Goal: Information Seeking & Learning: Check status

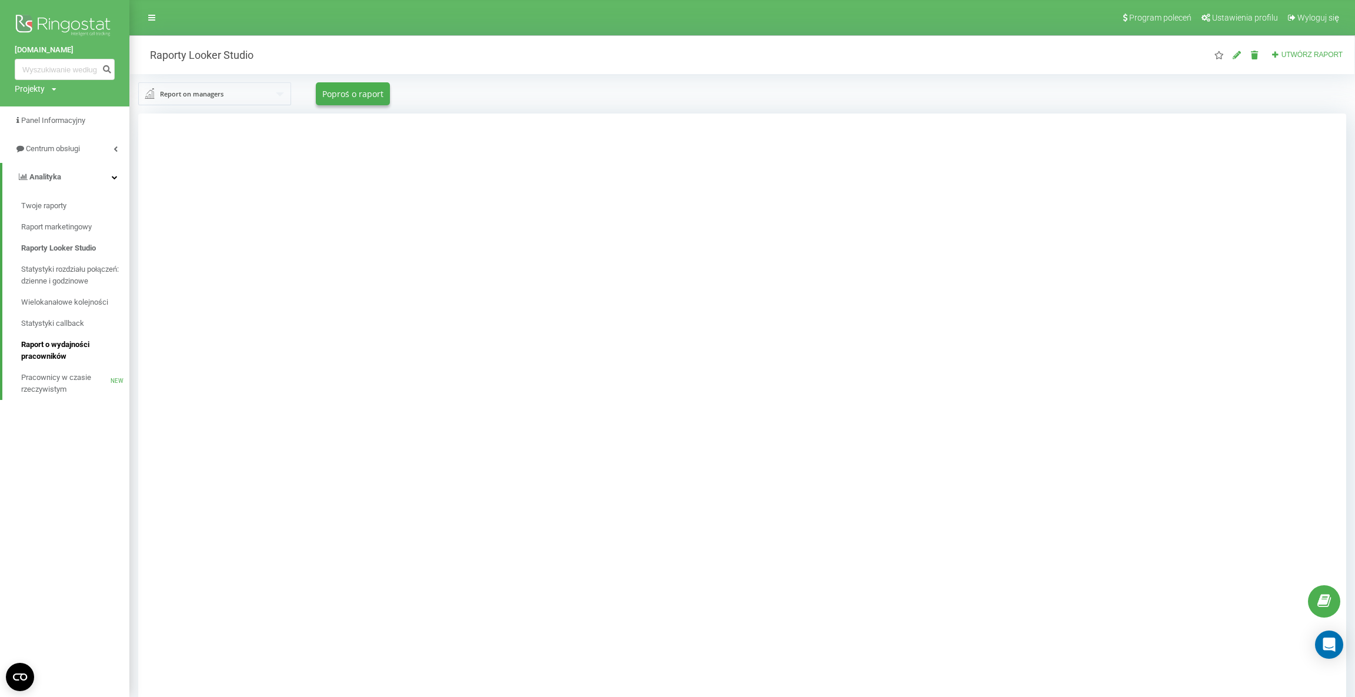
click at [49, 344] on span "Raport o wydajności pracowników" at bounding box center [72, 351] width 102 height 24
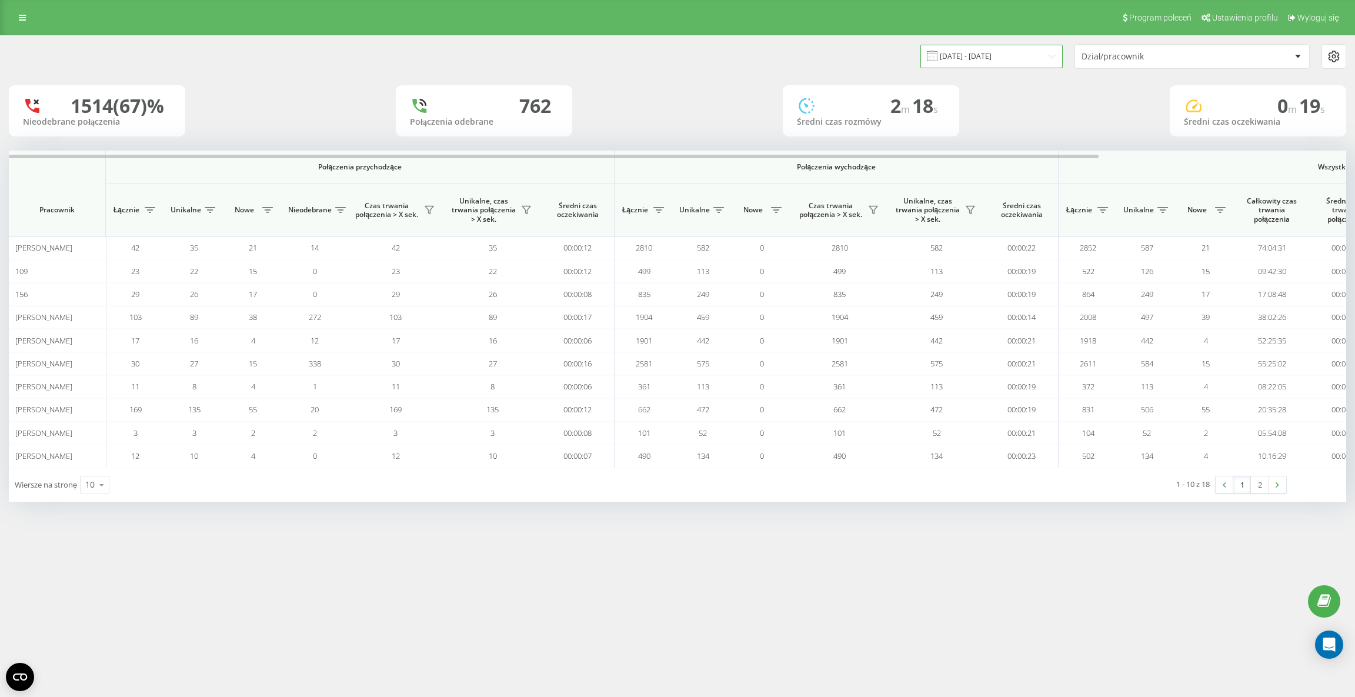
click at [1004, 58] on input "[DATE] - [DATE]" at bounding box center [991, 56] width 142 height 23
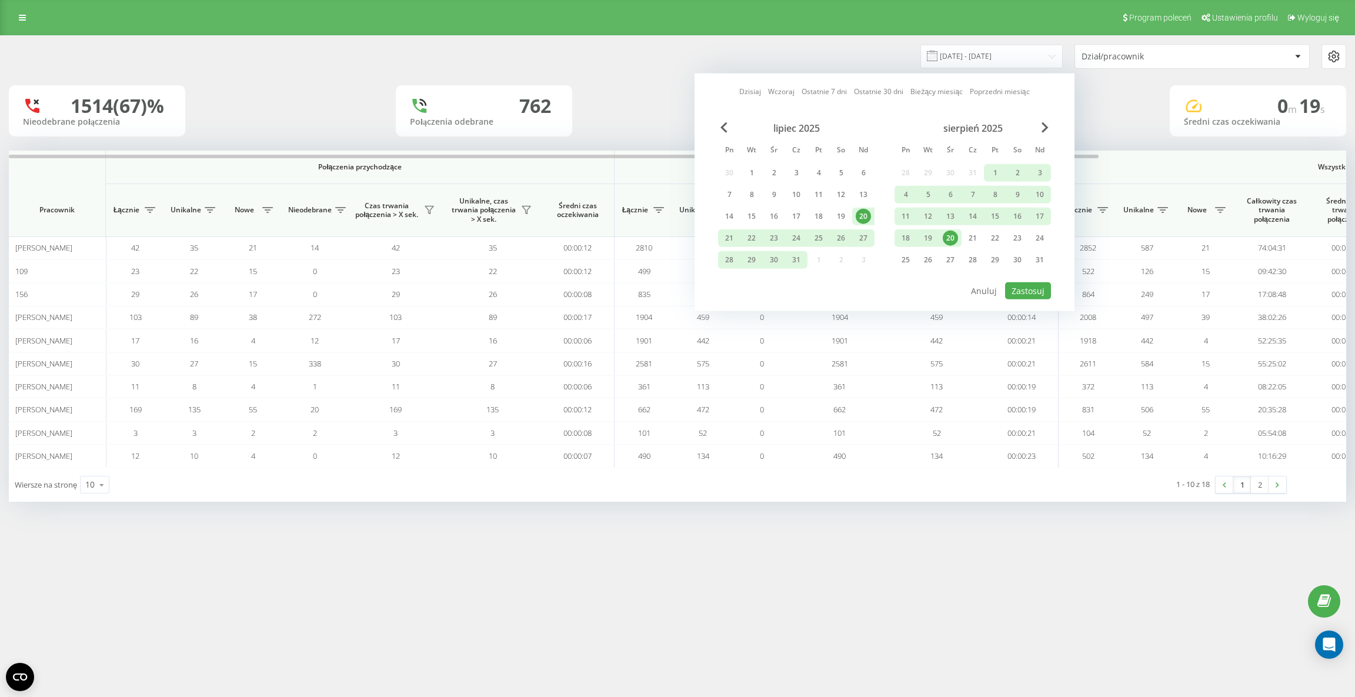
click at [949, 240] on div "20" at bounding box center [950, 238] width 15 height 15
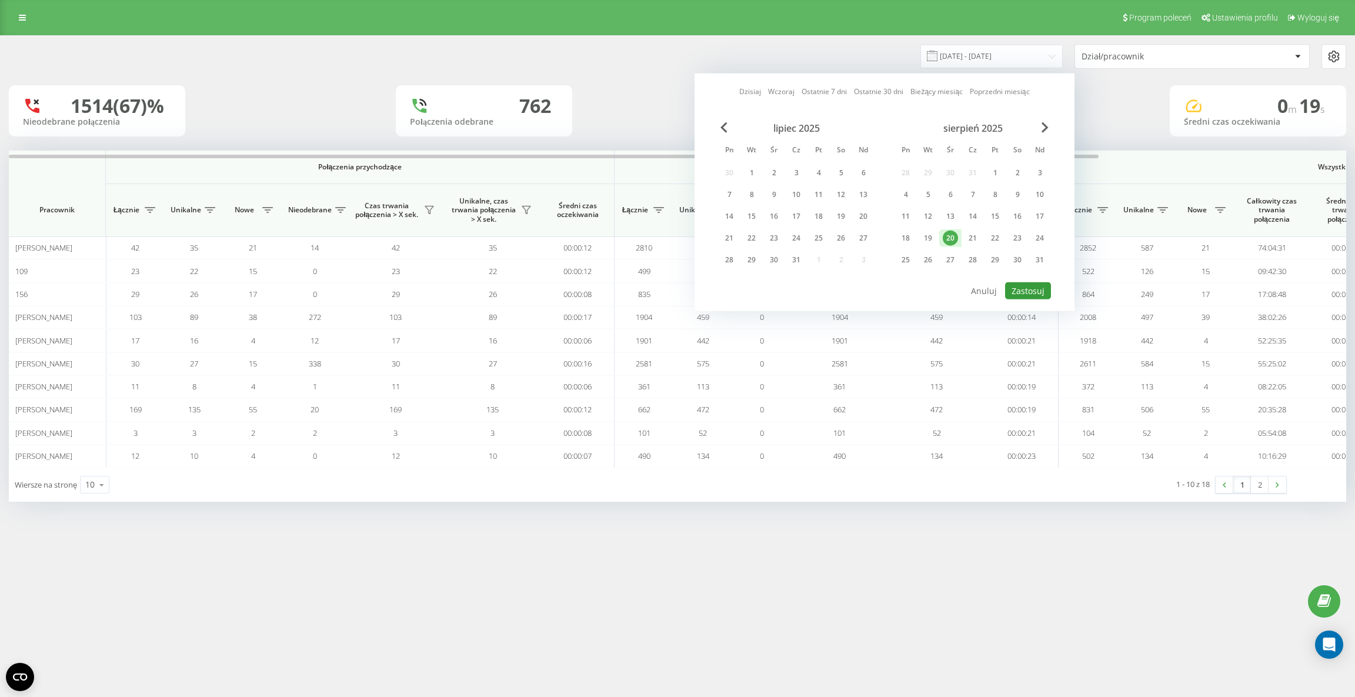
click at [1036, 291] on button "Zastosuj" at bounding box center [1028, 290] width 46 height 17
type input "[DATE] - [DATE]"
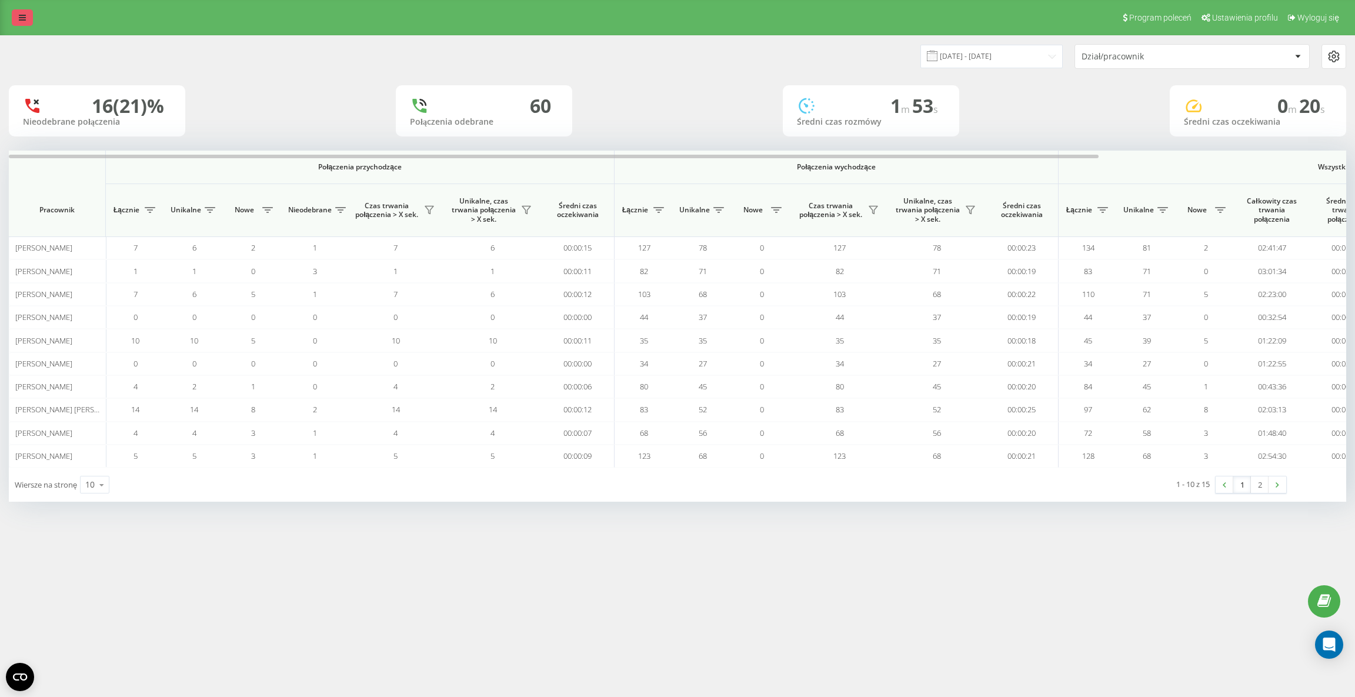
click at [25, 14] on icon at bounding box center [22, 18] width 7 height 8
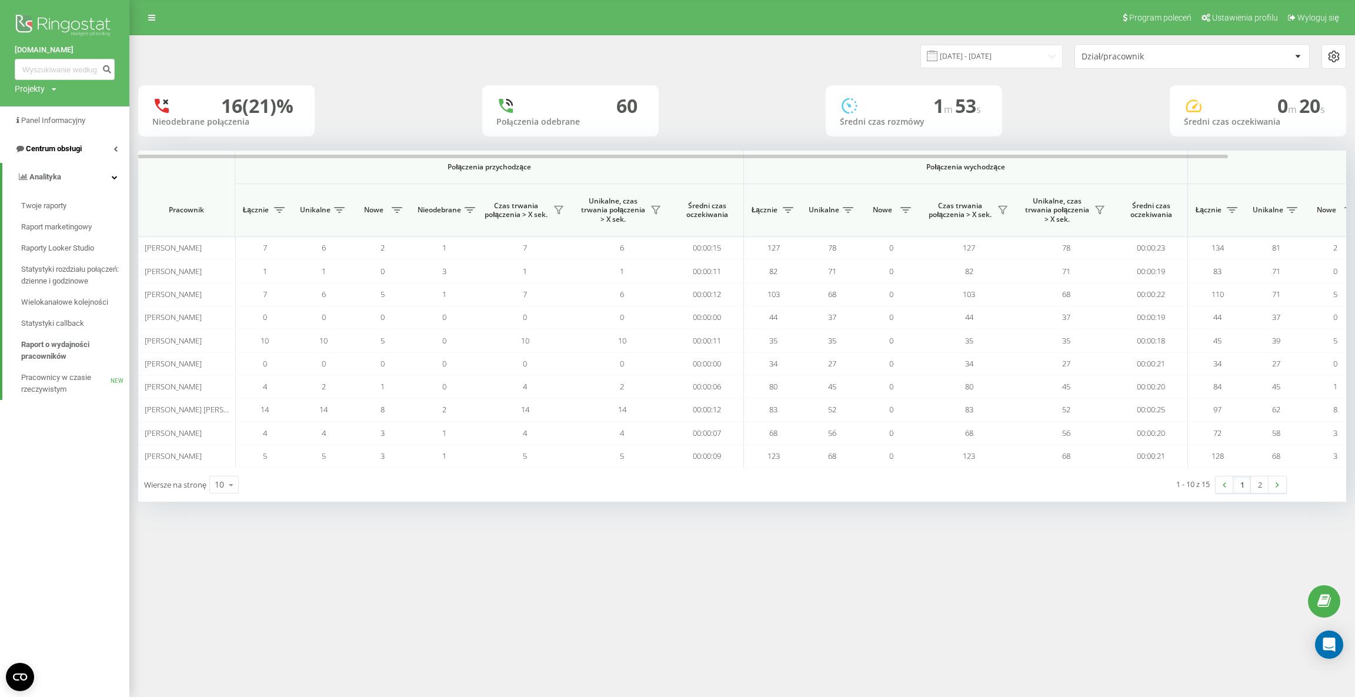
click at [55, 153] on span "Centrum obsługi" at bounding box center [54, 148] width 56 height 9
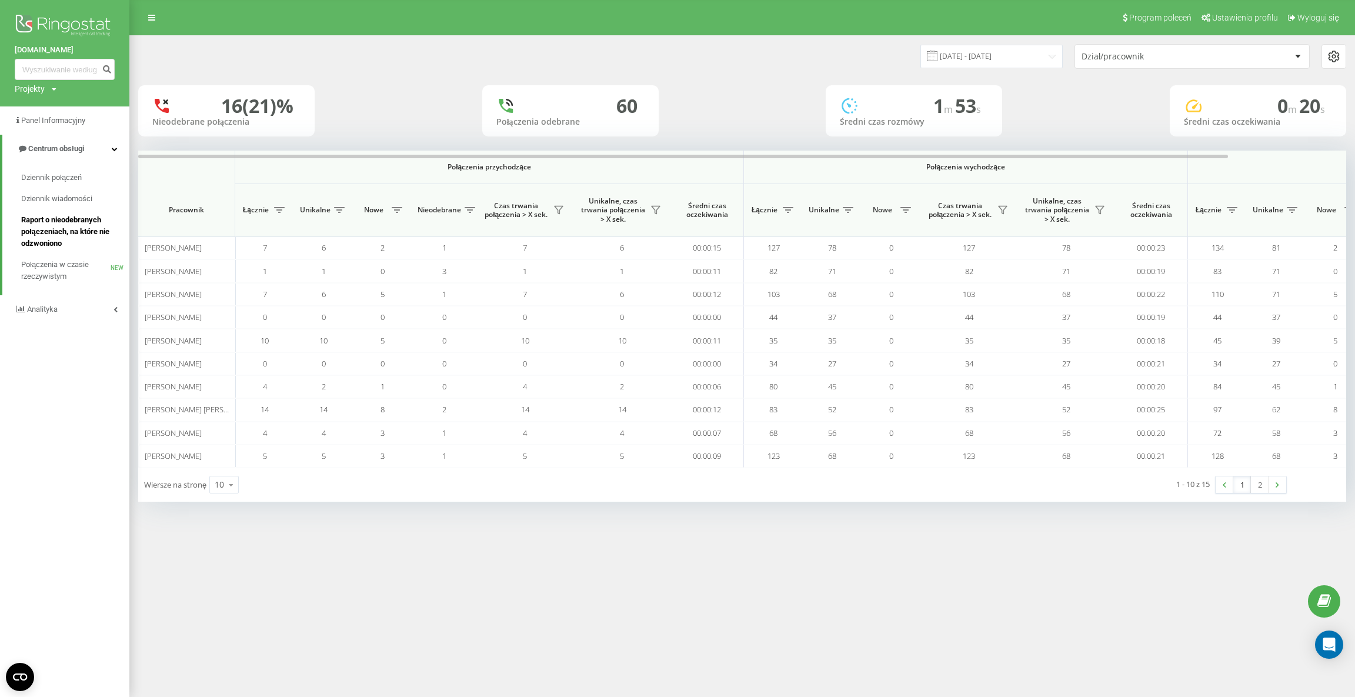
click at [58, 225] on span "Raport o nieodebranych połączeniach, na które nie odzwoniono" at bounding box center [72, 231] width 102 height 35
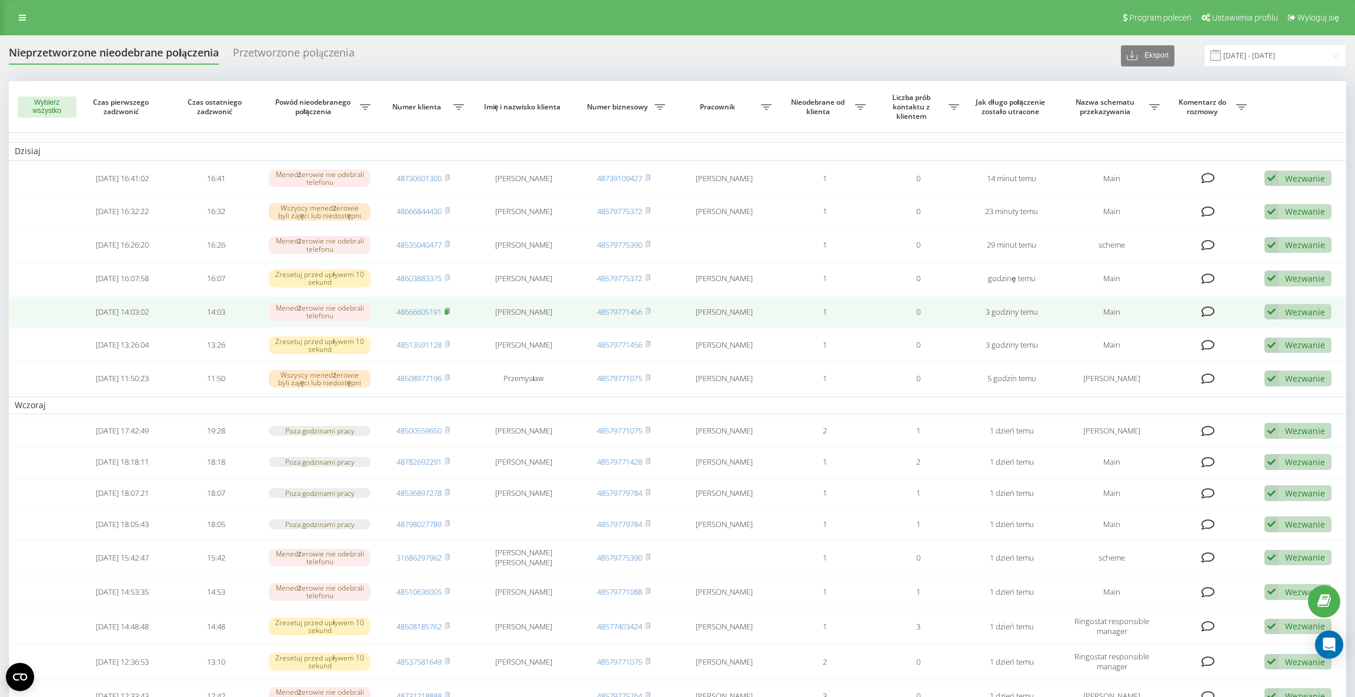
click at [448, 309] on rect at bounding box center [447, 311] width 4 height 5
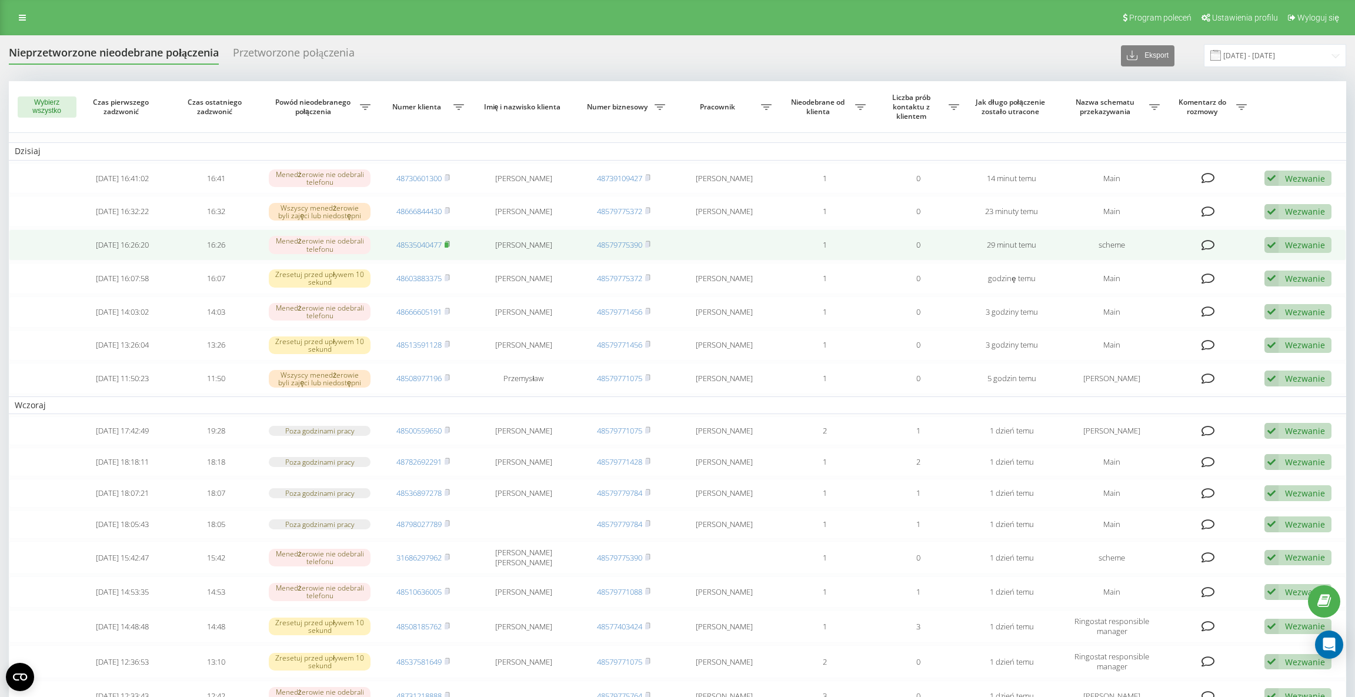
click at [448, 243] on rect at bounding box center [447, 244] width 4 height 5
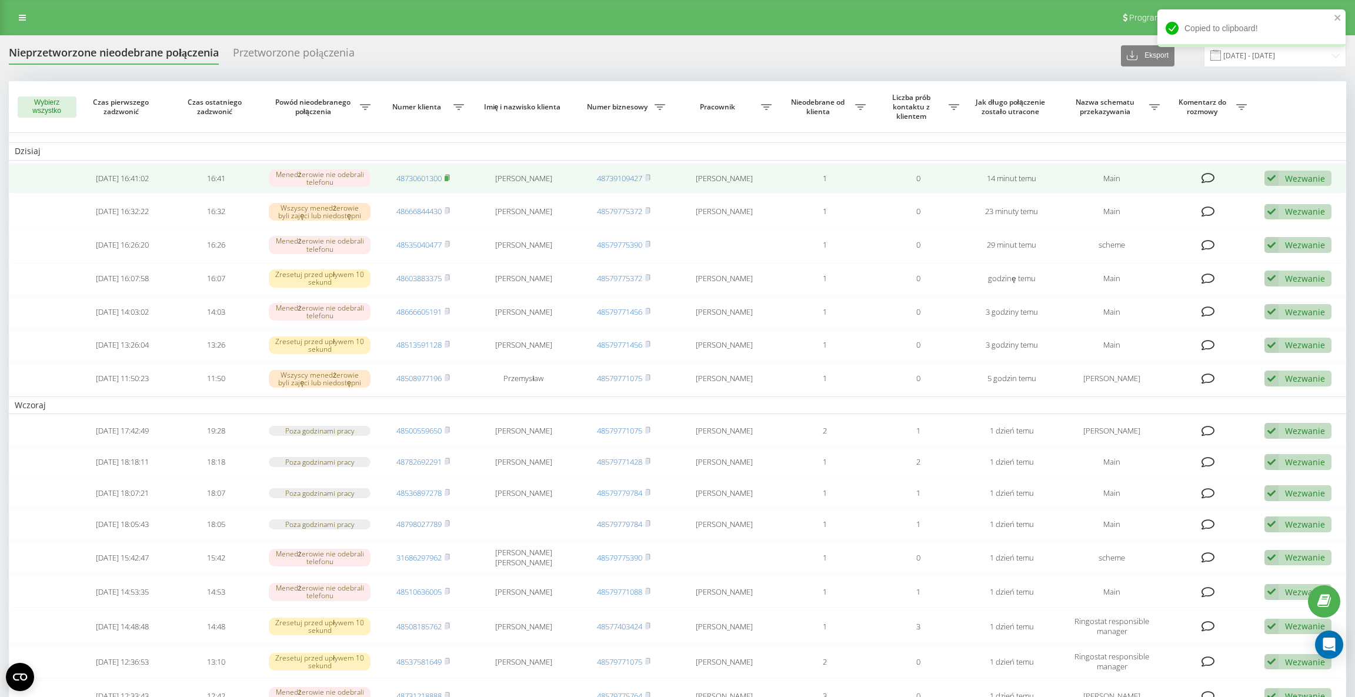
click at [448, 176] on rect at bounding box center [447, 178] width 4 height 5
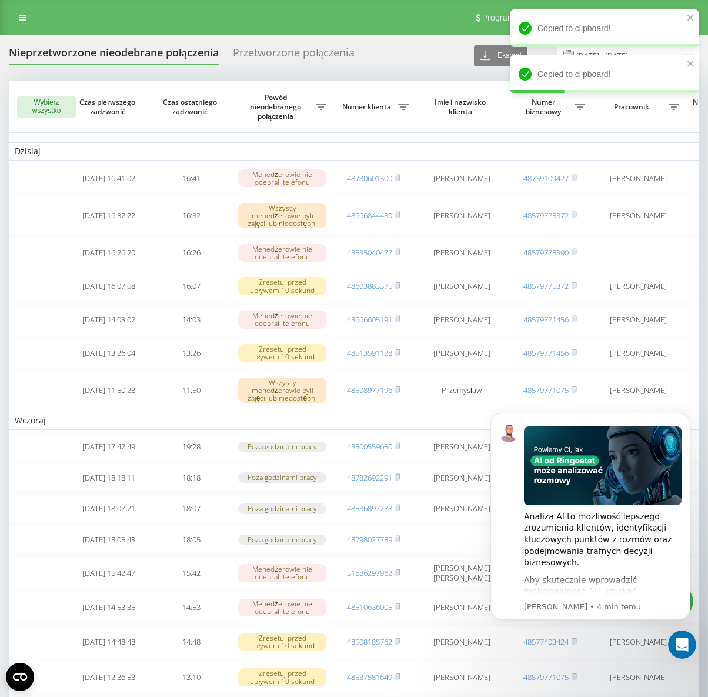
click at [396, 38] on div "Nieprzetworzone nieodebrane połączenia Przetworzone połączenia Eksport .csv .xl…" at bounding box center [354, 643] width 708 height 1217
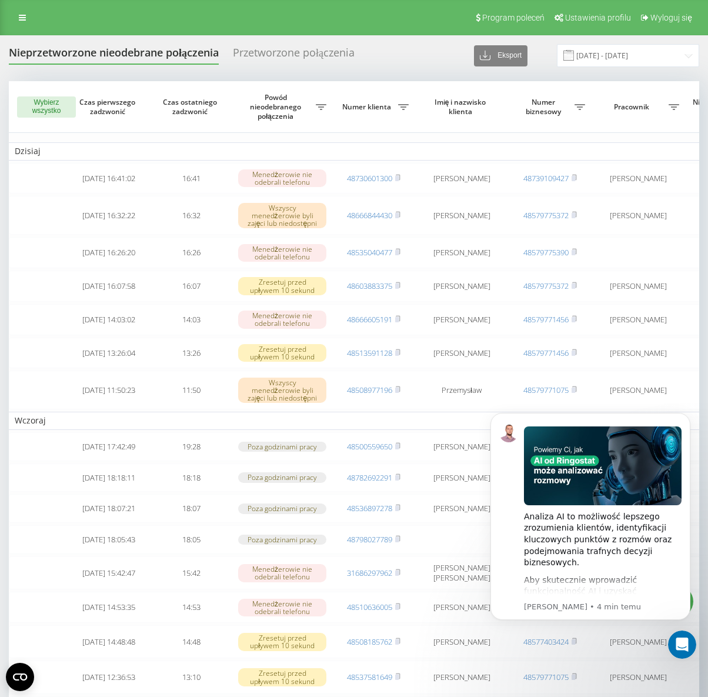
click at [396, 41] on div "Nieprzetworzone nieodebrane połączenia Przetworzone połączenia Eksport .csv .xl…" at bounding box center [354, 643] width 708 height 1217
click at [22, 18] on icon at bounding box center [22, 18] width 7 height 8
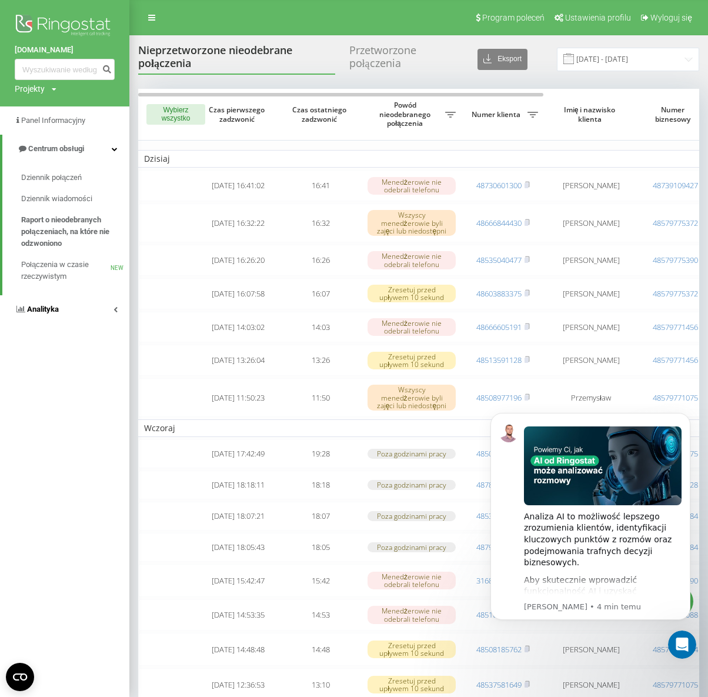
click at [58, 303] on link "Analityka" at bounding box center [64, 309] width 129 height 28
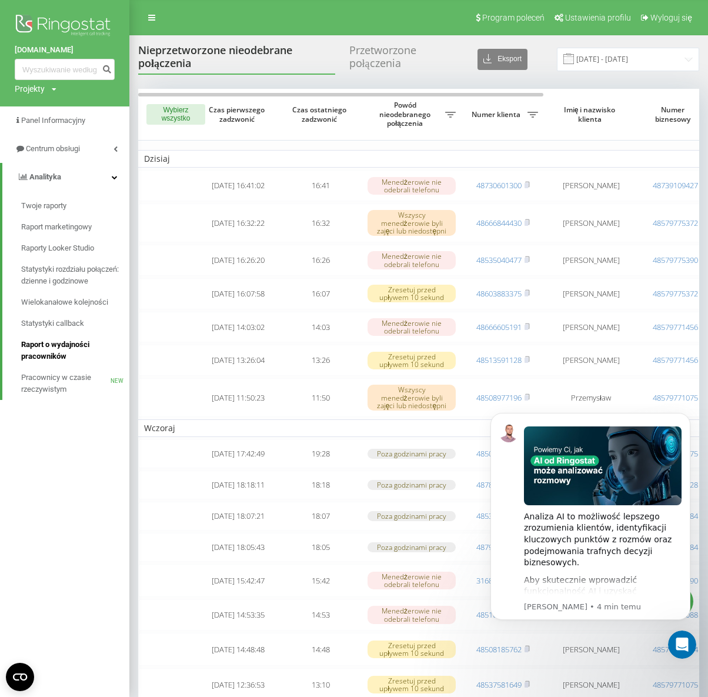
click at [61, 351] on span "Raport o wydajności pracowników" at bounding box center [72, 351] width 102 height 24
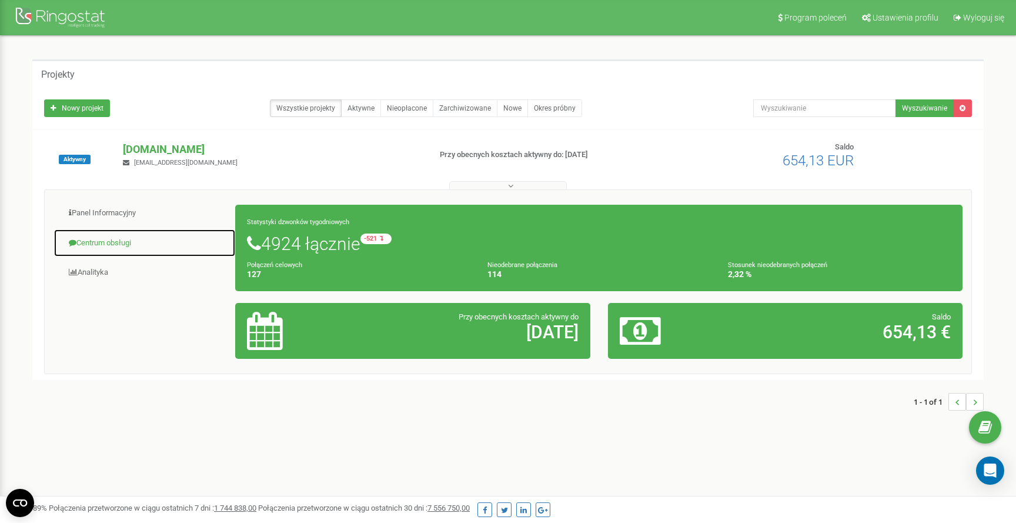
click at [116, 243] on link "Centrum obsługi" at bounding box center [145, 243] width 182 height 29
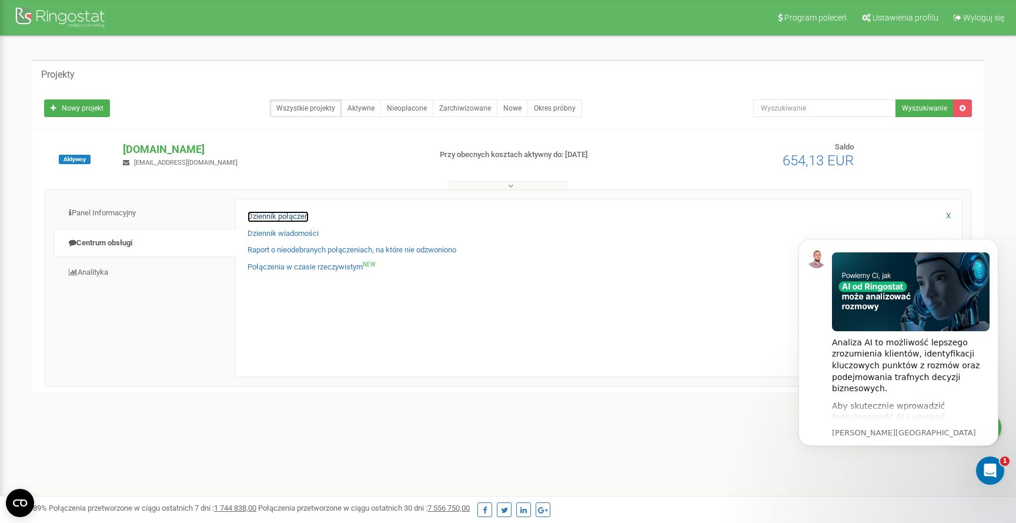
click at [279, 218] on link "Dziennik połączeń" at bounding box center [278, 216] width 61 height 11
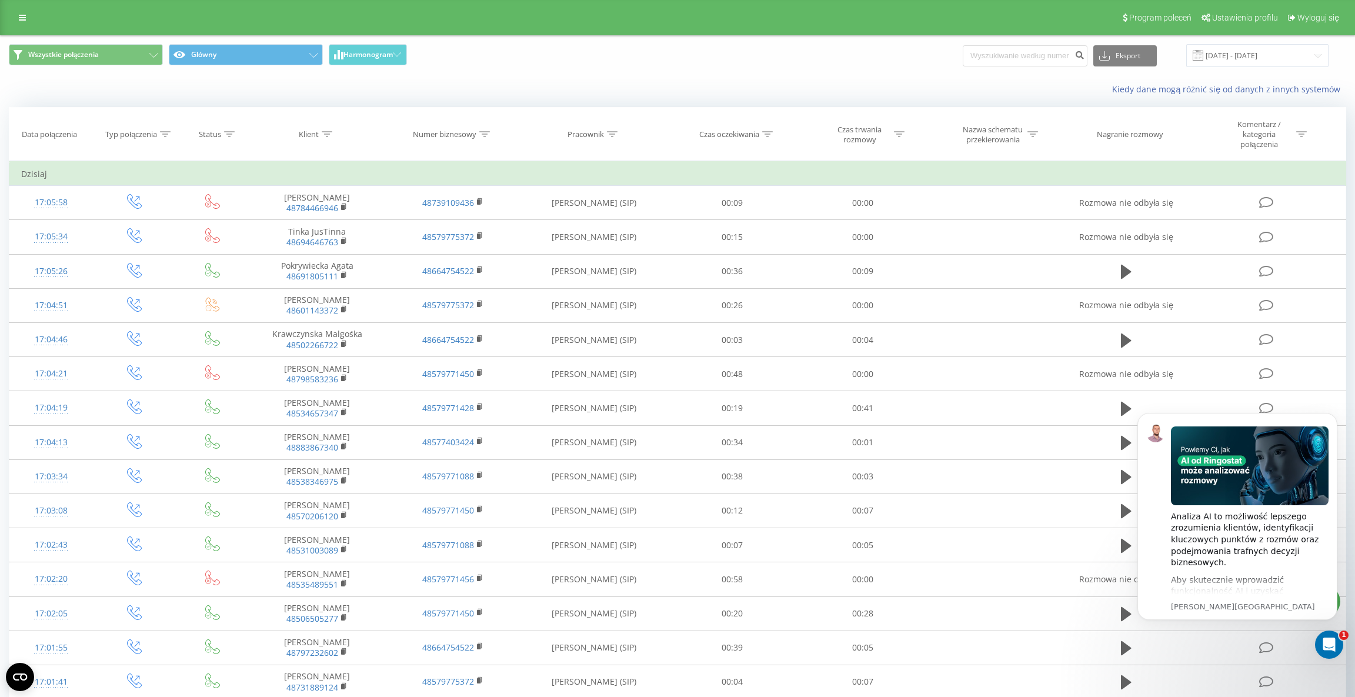
click at [611, 129] on div at bounding box center [612, 134] width 11 height 10
click at [604, 221] on input "text" at bounding box center [593, 223] width 103 height 21
type input "hubert"
click button "OK" at bounding box center [619, 247] width 50 height 15
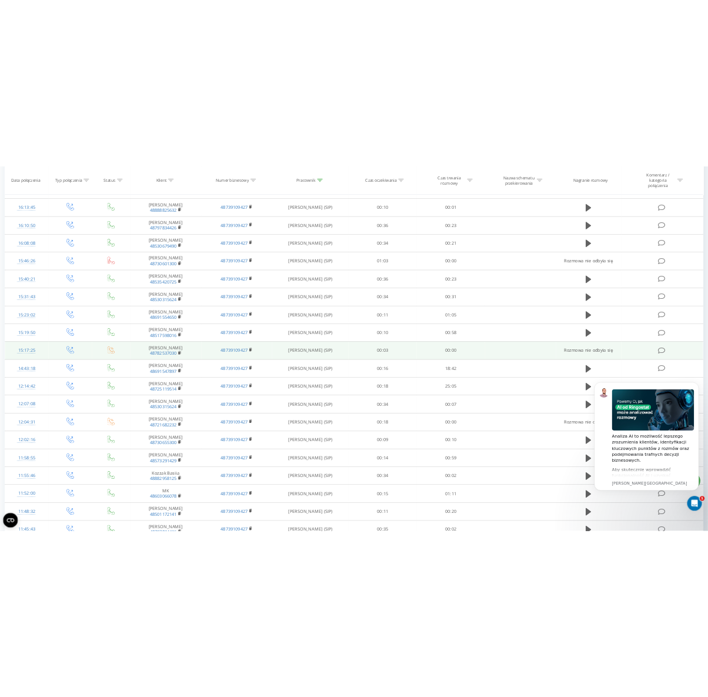
scroll to position [346, 0]
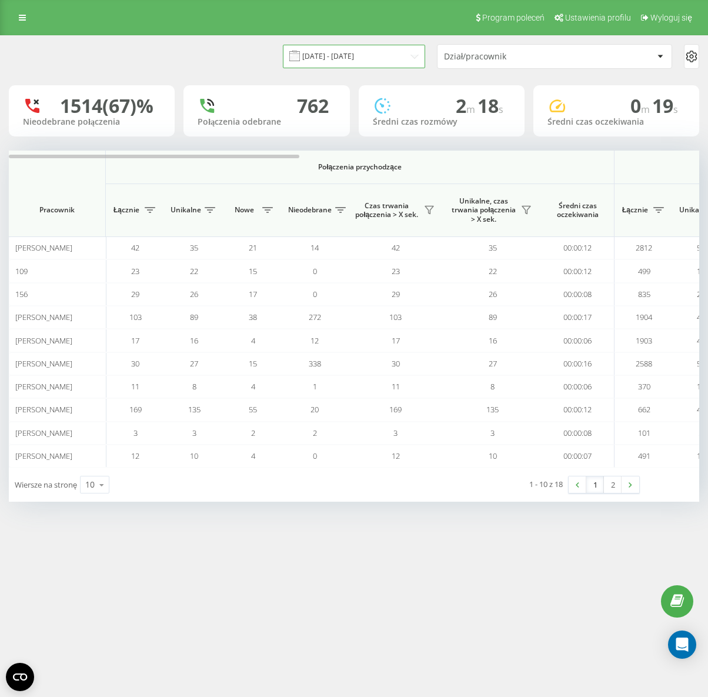
click at [400, 56] on input "[DATE] - [DATE]" at bounding box center [354, 56] width 142 height 23
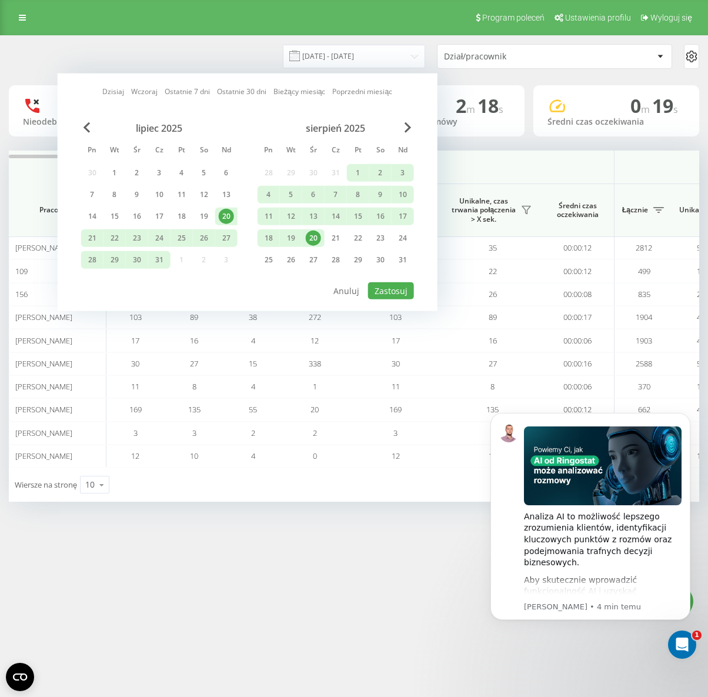
click at [317, 238] on div "20" at bounding box center [313, 238] width 15 height 15
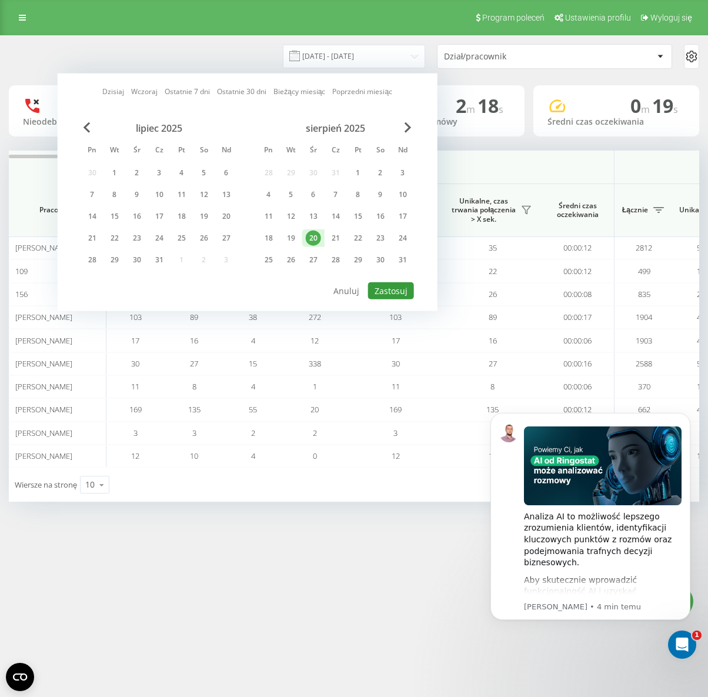
click at [380, 282] on button "Zastosuj" at bounding box center [391, 290] width 46 height 17
type input "[DATE] - [DATE]"
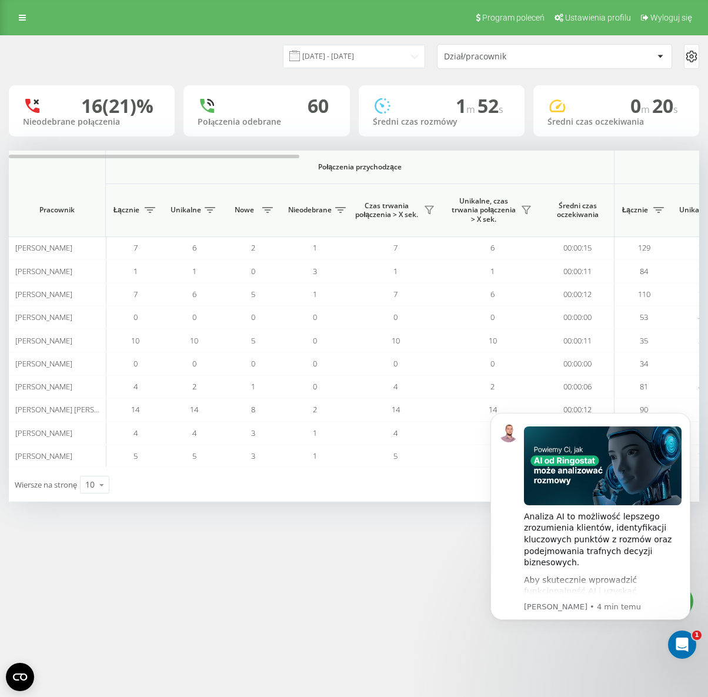
click at [176, 53] on div "20.08.2025 - 20.08.2025 Dział/pracownik" at bounding box center [354, 56] width 690 height 25
click at [194, 59] on div "20.08.2025 - 20.08.2025 Dział/pracownik" at bounding box center [354, 56] width 690 height 25
click at [245, 54] on div "20.08.2025 - 20.08.2025 Dział/pracownik" at bounding box center [354, 56] width 690 height 25
click at [266, 56] on div "20.08.2025 - 20.08.2025 Dział/pracownik" at bounding box center [354, 56] width 690 height 25
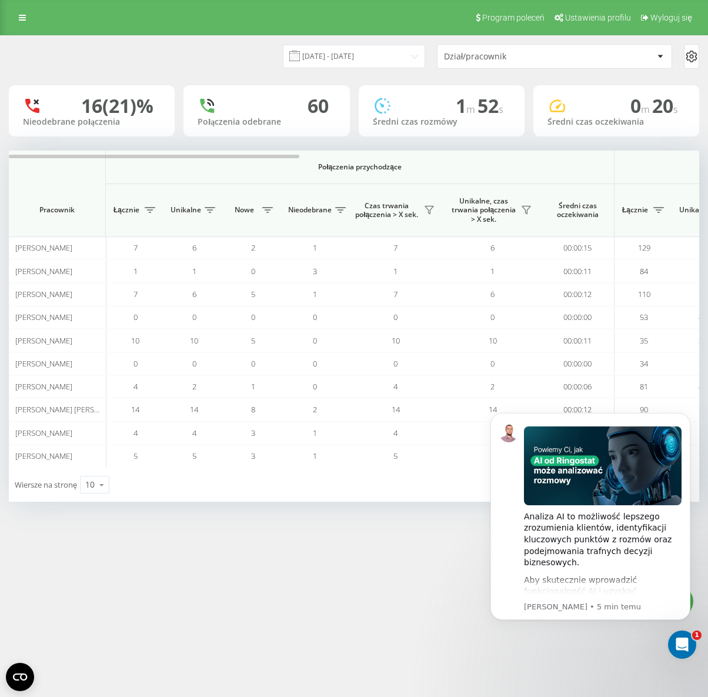
click at [266, 56] on div "20.08.2025 - 20.08.2025 Dział/pracownik" at bounding box center [354, 56] width 690 height 25
